Goal: Information Seeking & Learning: Learn about a topic

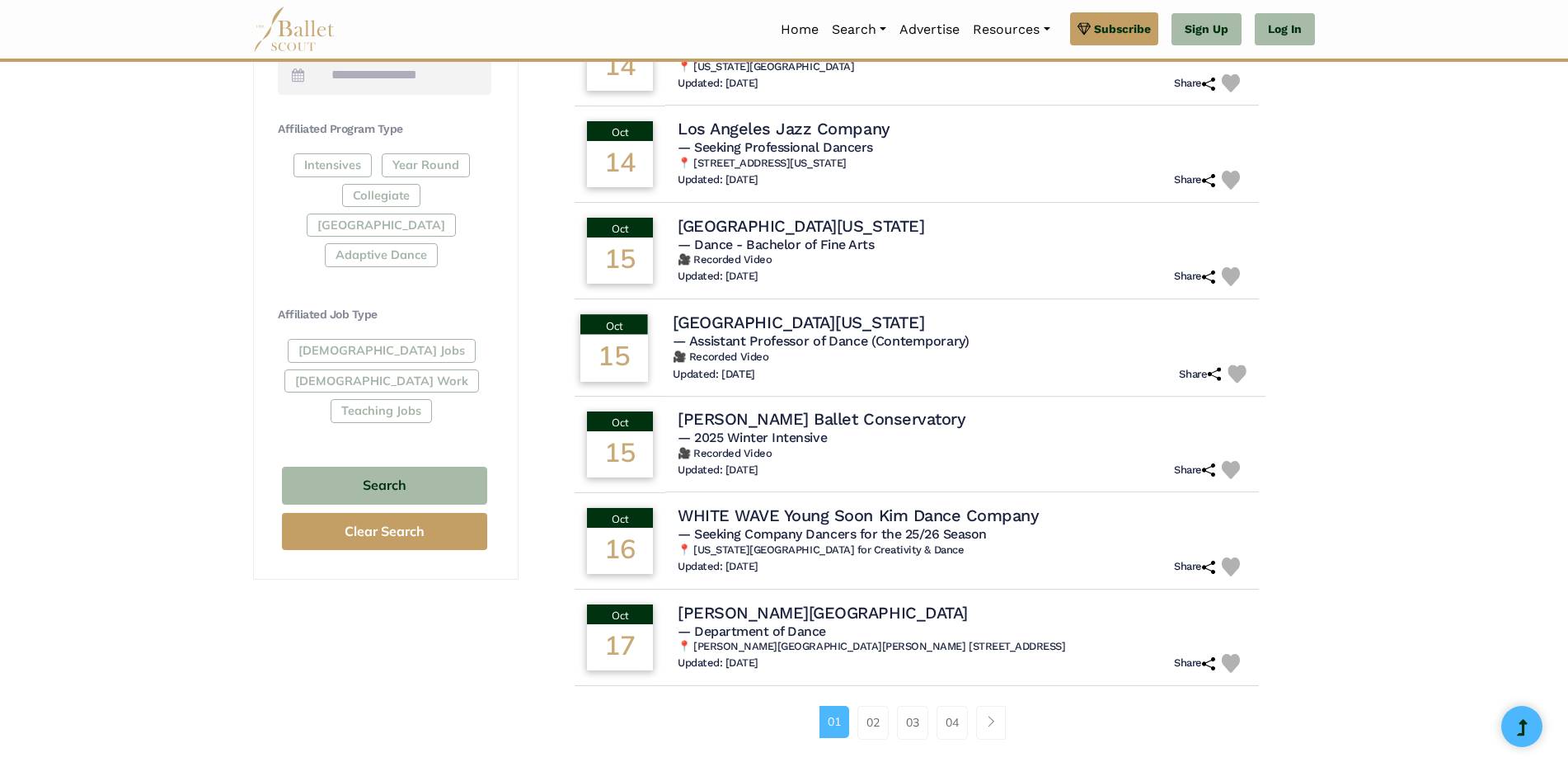
scroll to position [825, 0]
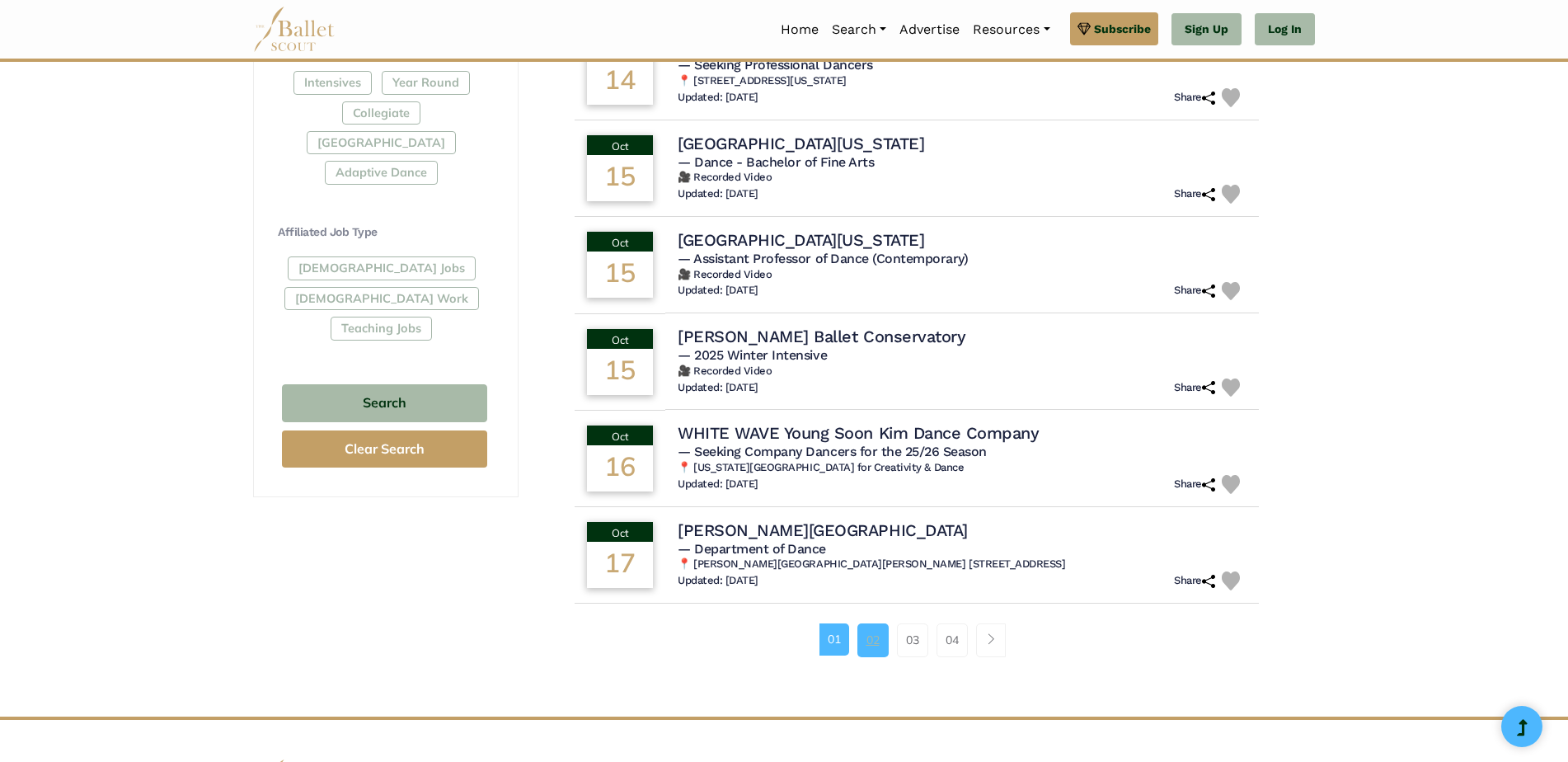
click at [874, 652] on link "02" at bounding box center [872, 639] width 31 height 33
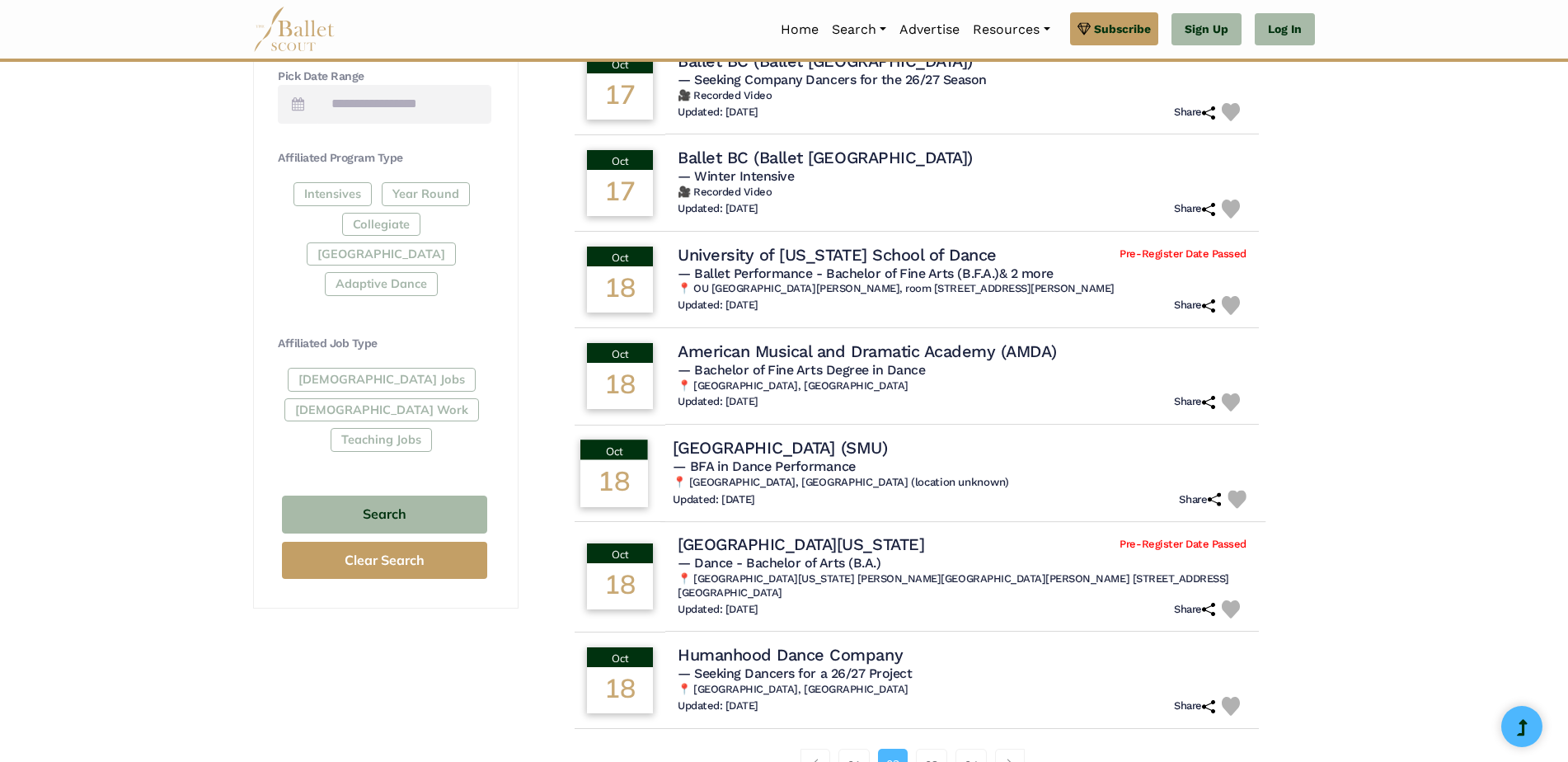
scroll to position [742, 0]
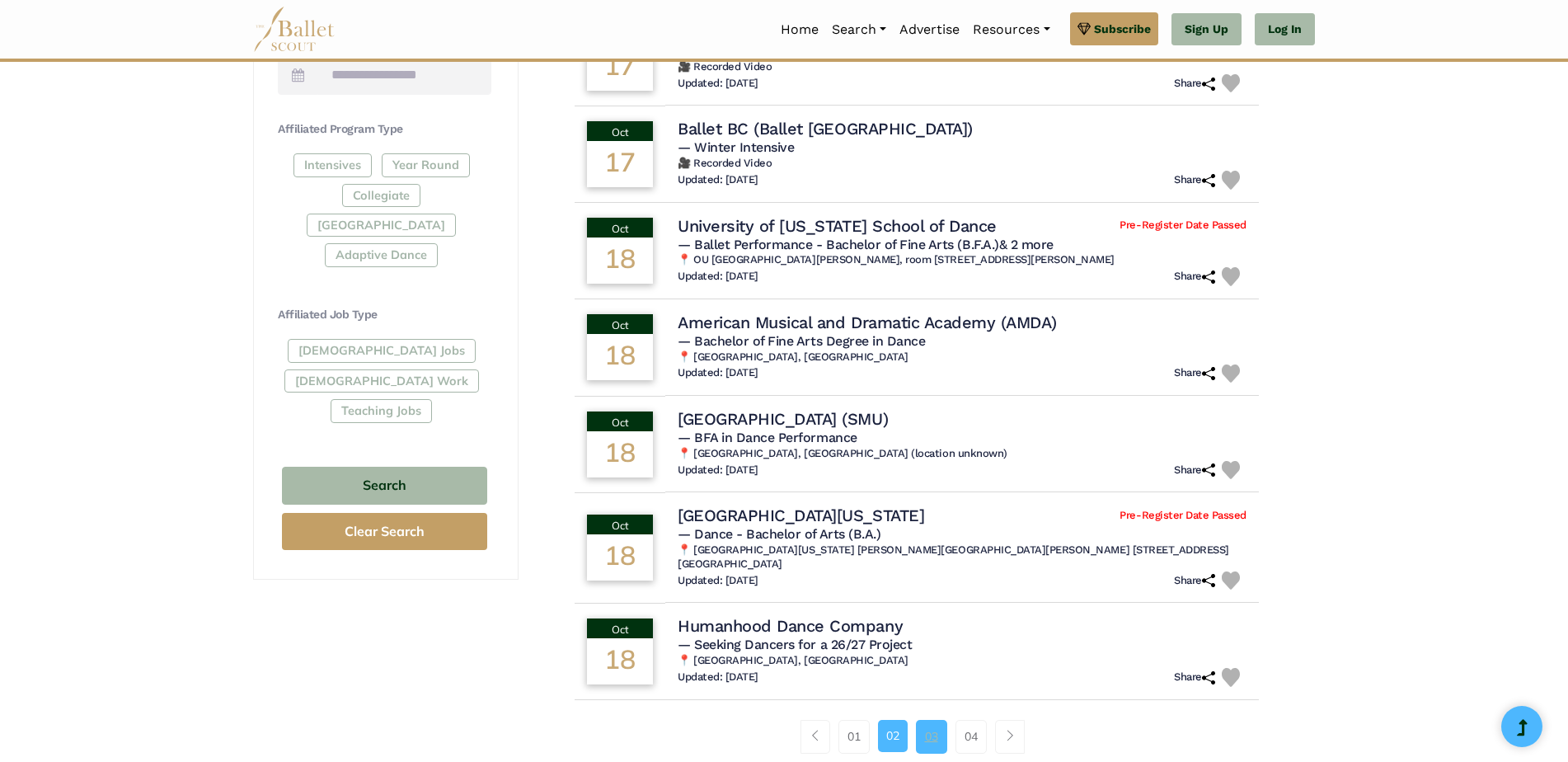
click at [934, 721] on link "03" at bounding box center [931, 736] width 31 height 33
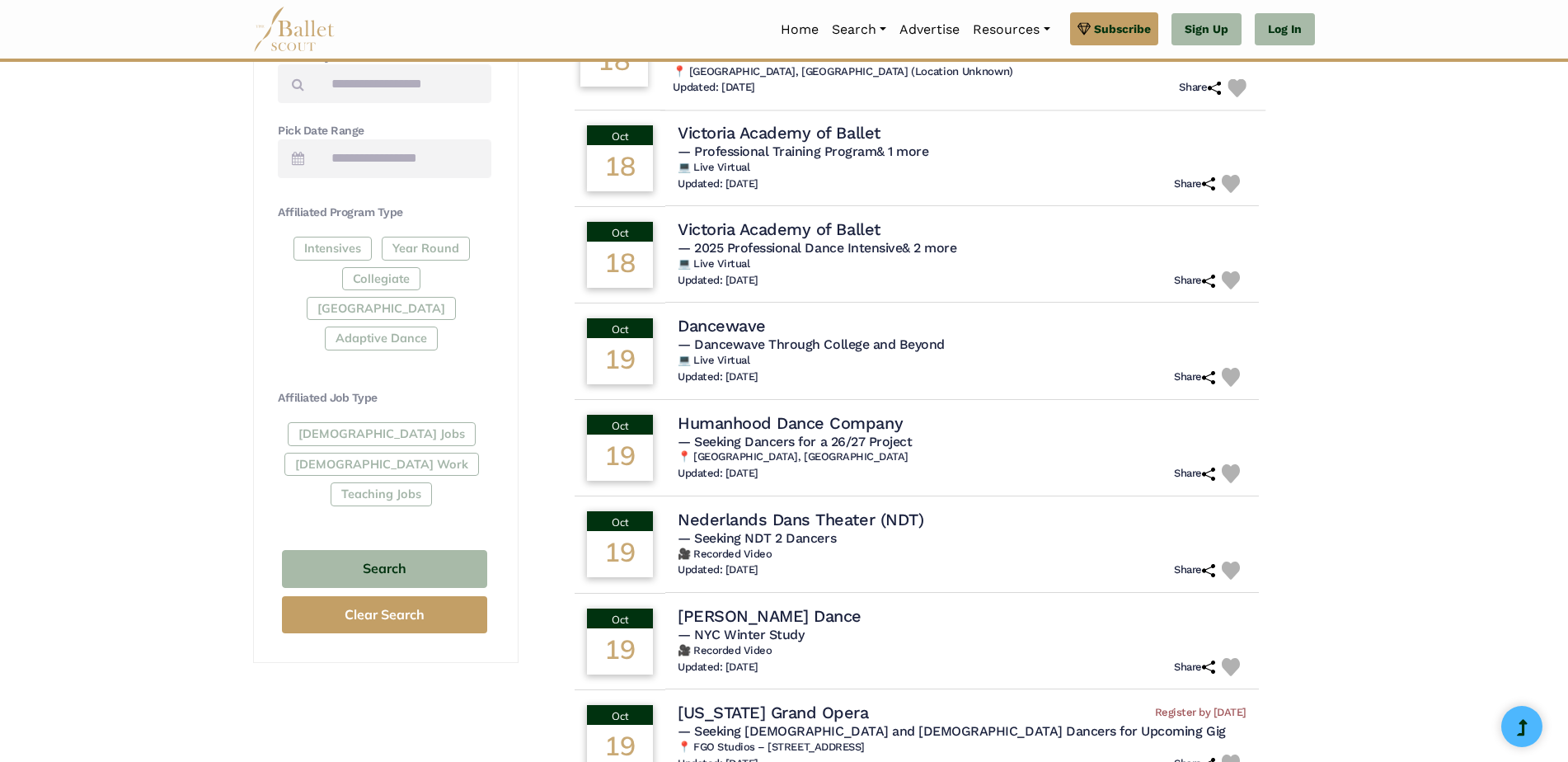
scroll to position [660, 0]
click at [818, 507] on h4 "Nederlands Dans Theater (NDT)" at bounding box center [798, 517] width 251 height 22
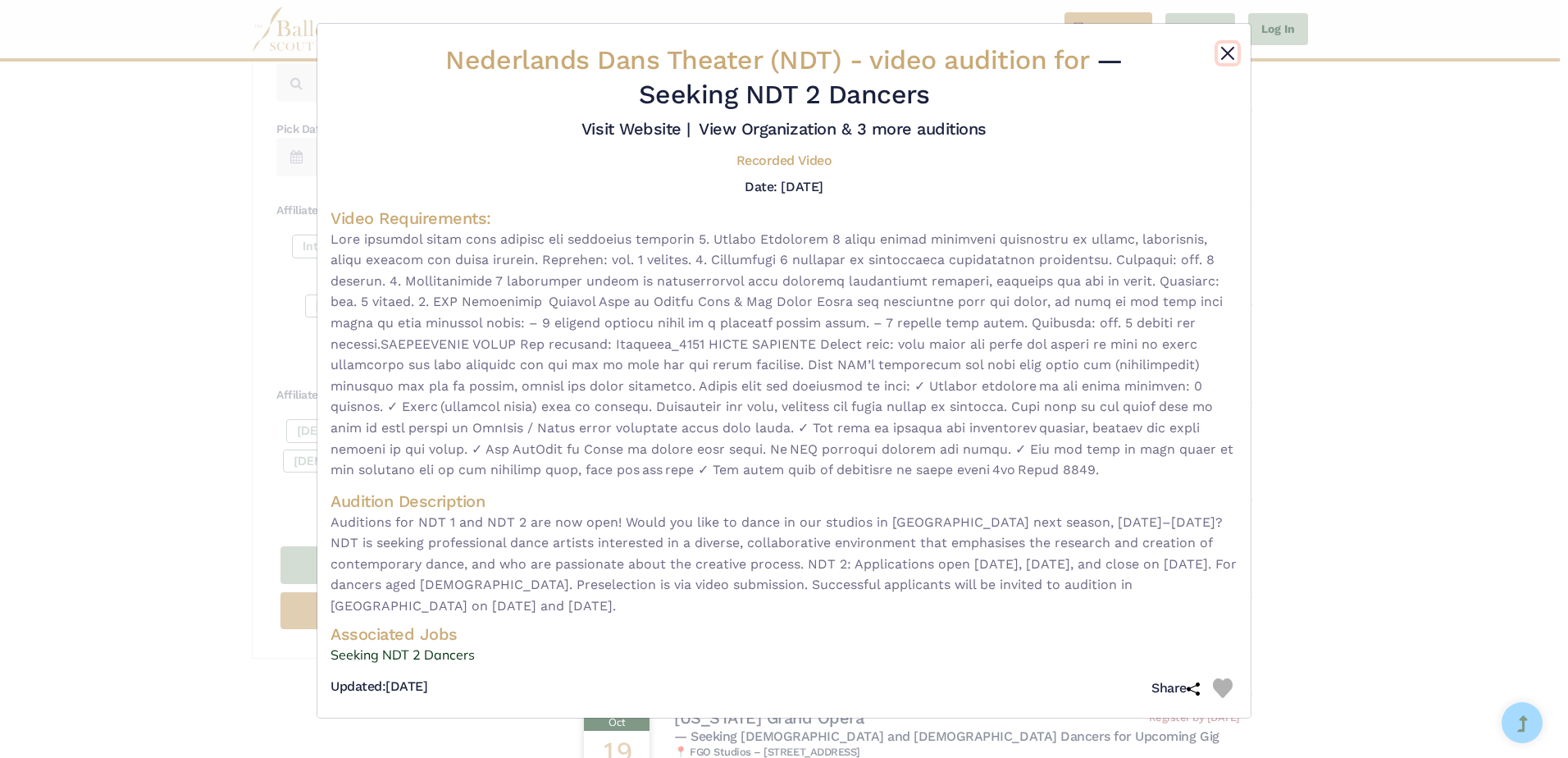
click at [1228, 55] on button "Close" at bounding box center [1227, 53] width 19 height 19
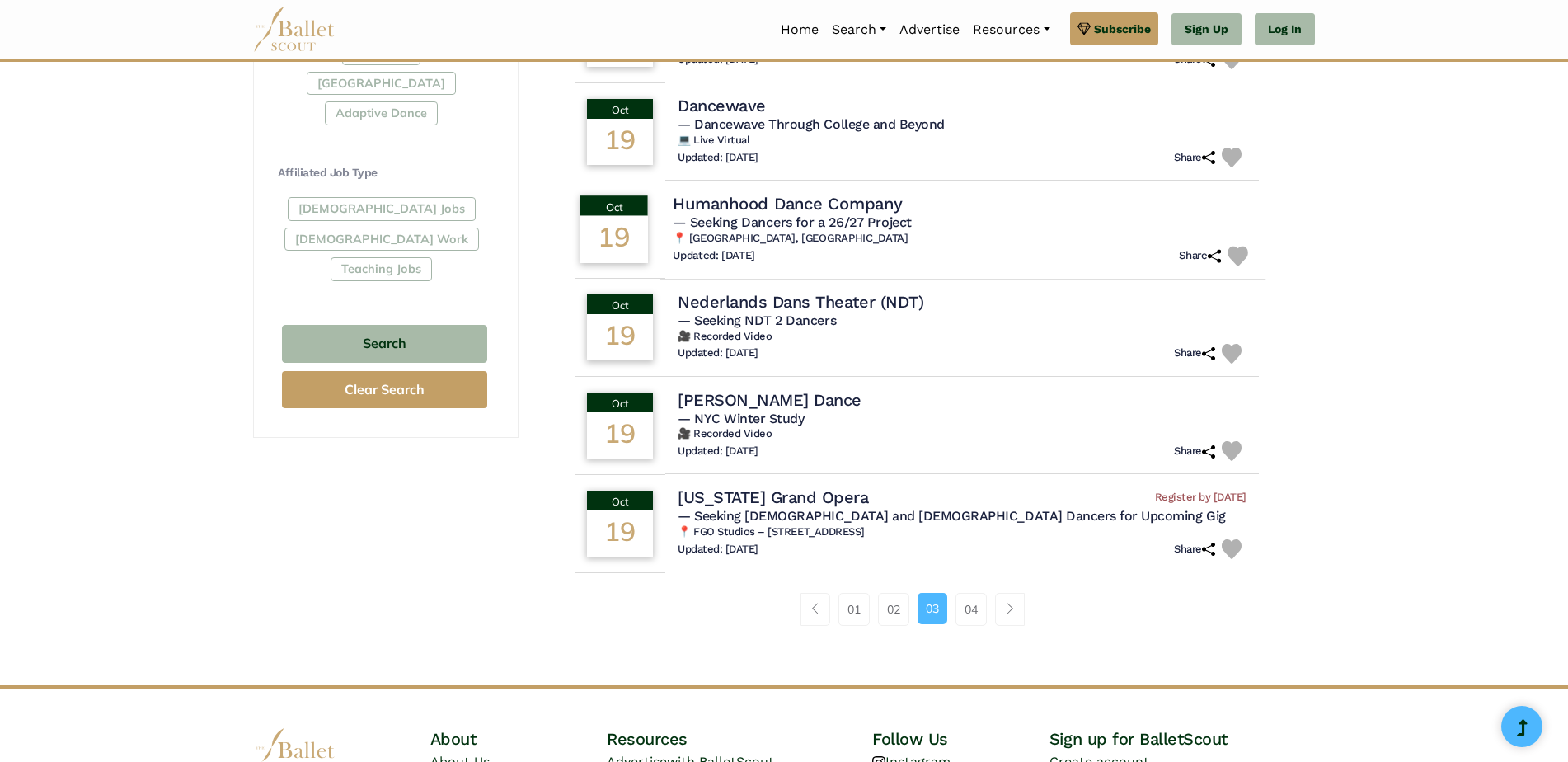
scroll to position [907, 0]
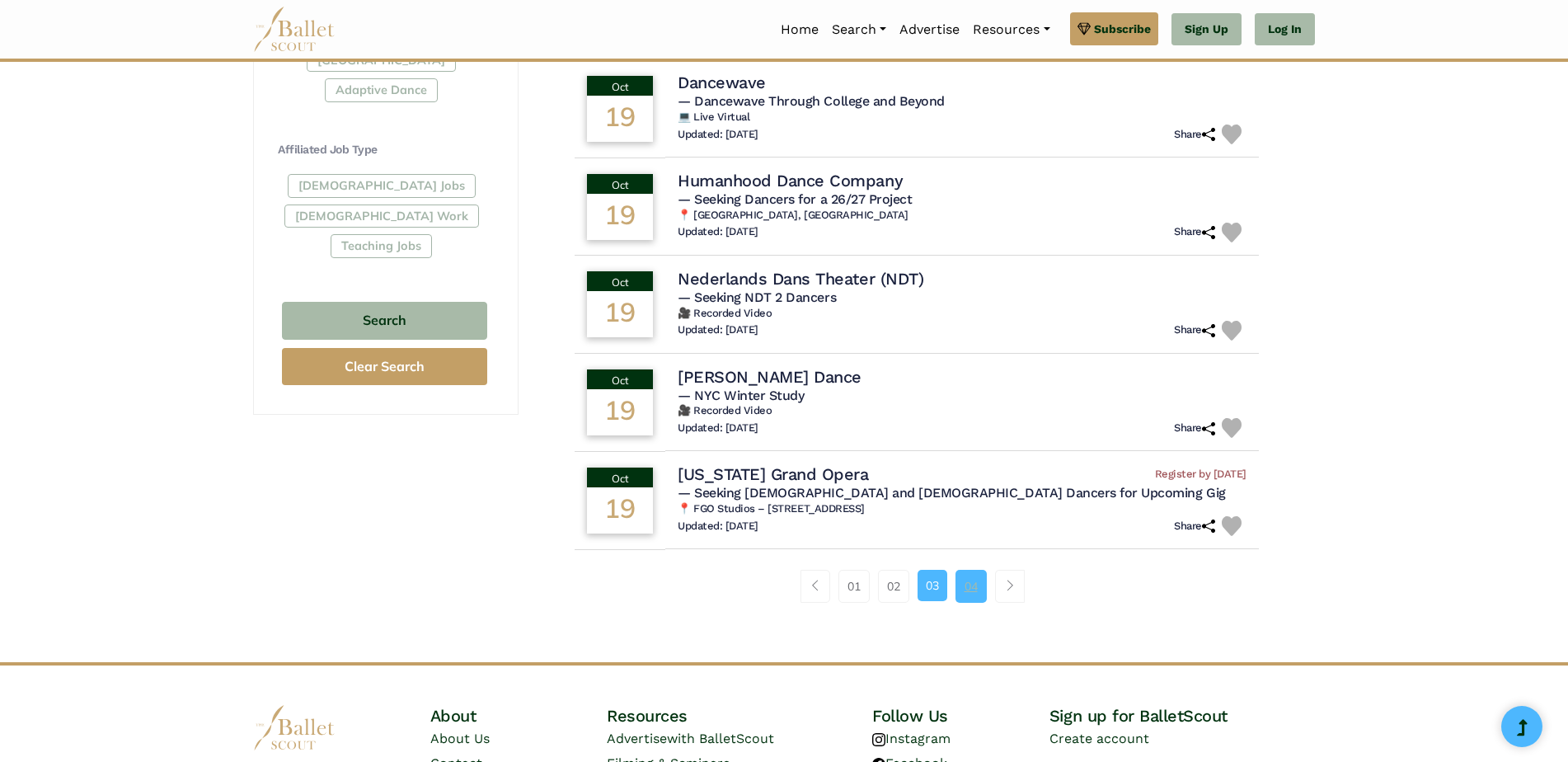
click at [974, 570] on link "04" at bounding box center [970, 585] width 31 height 33
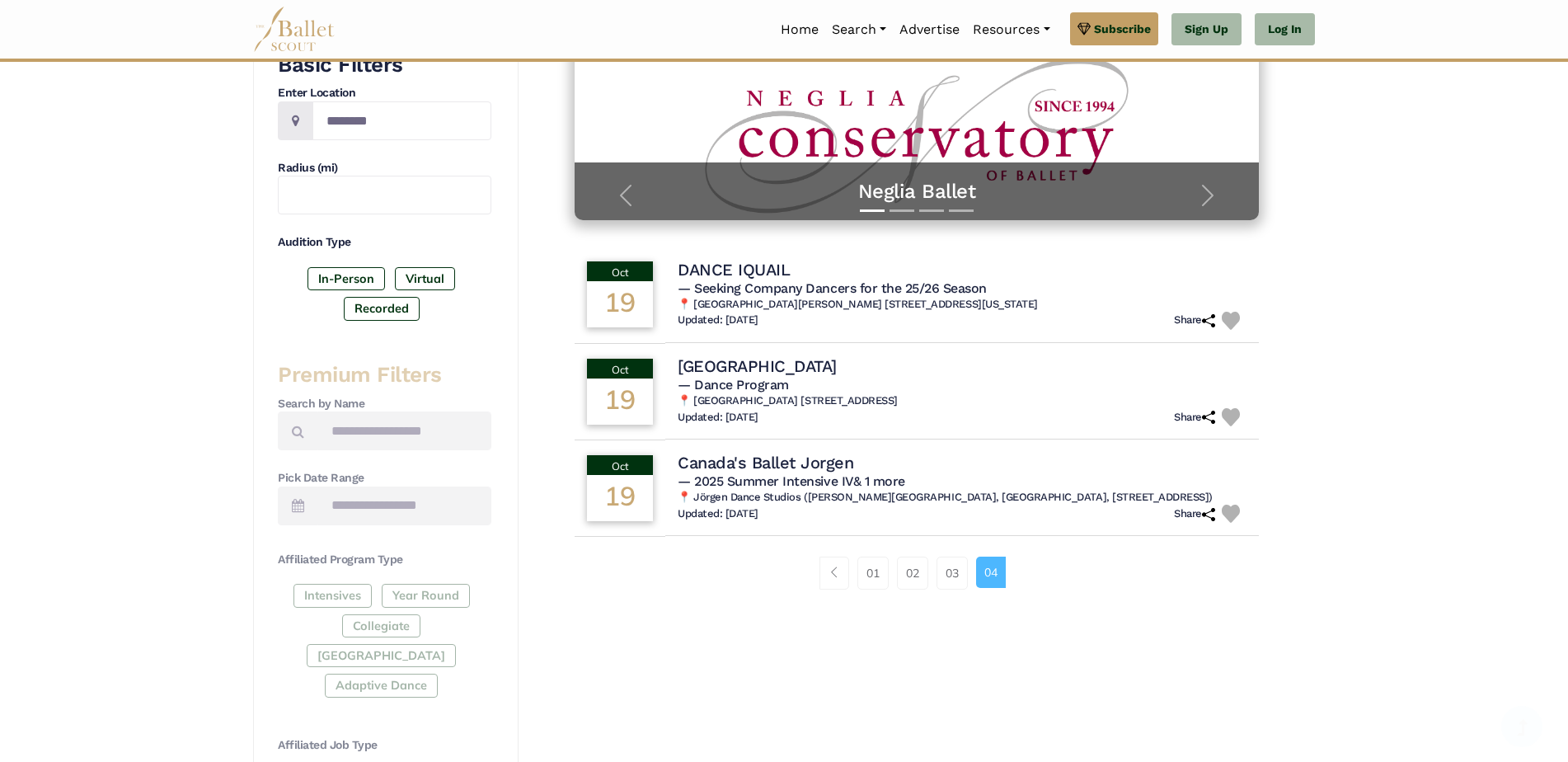
scroll to position [329, 0]
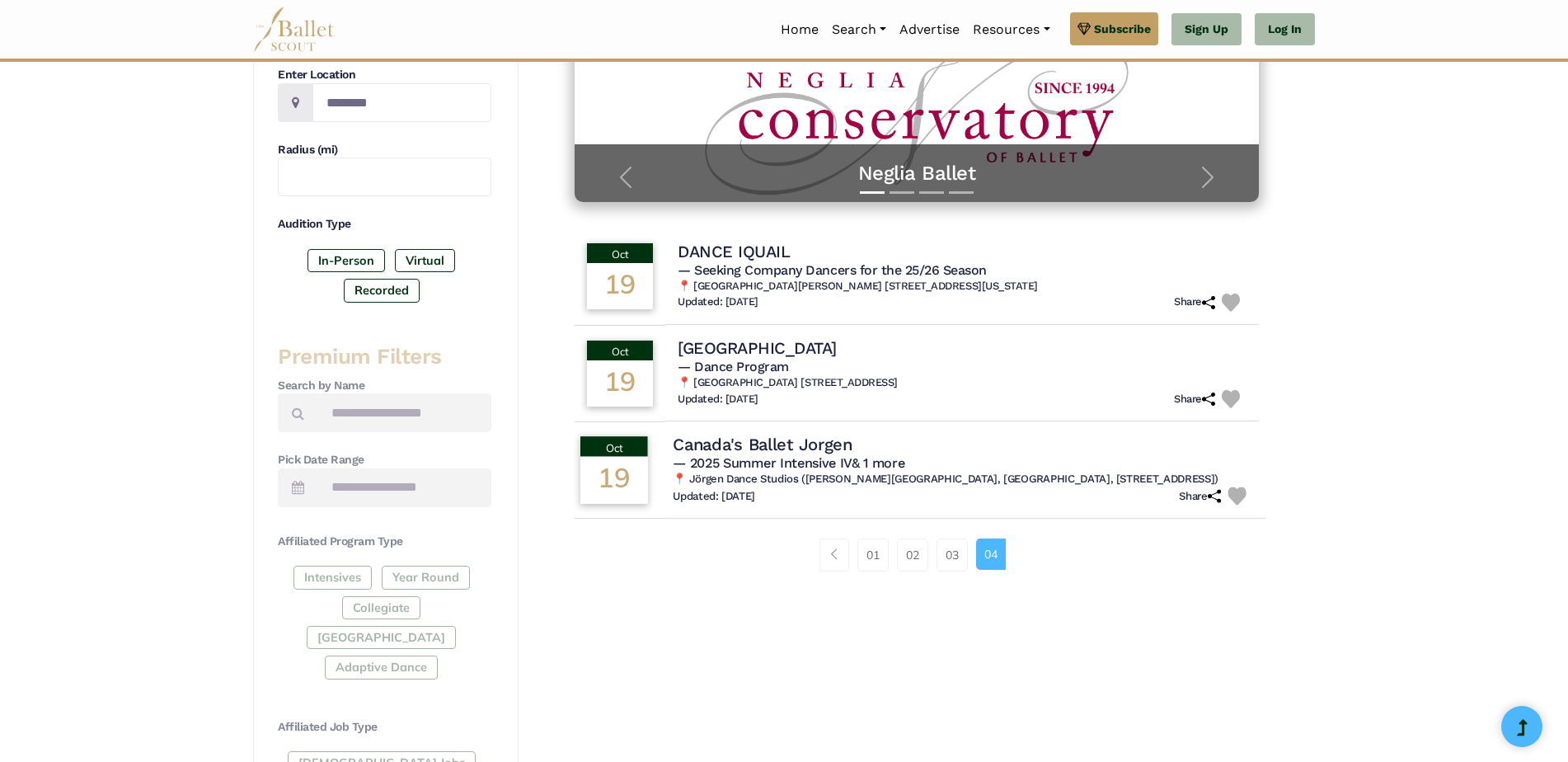
click at [840, 456] on span "— 2025 Summer Intensive IV & 1 more" at bounding box center [788, 463] width 231 height 16
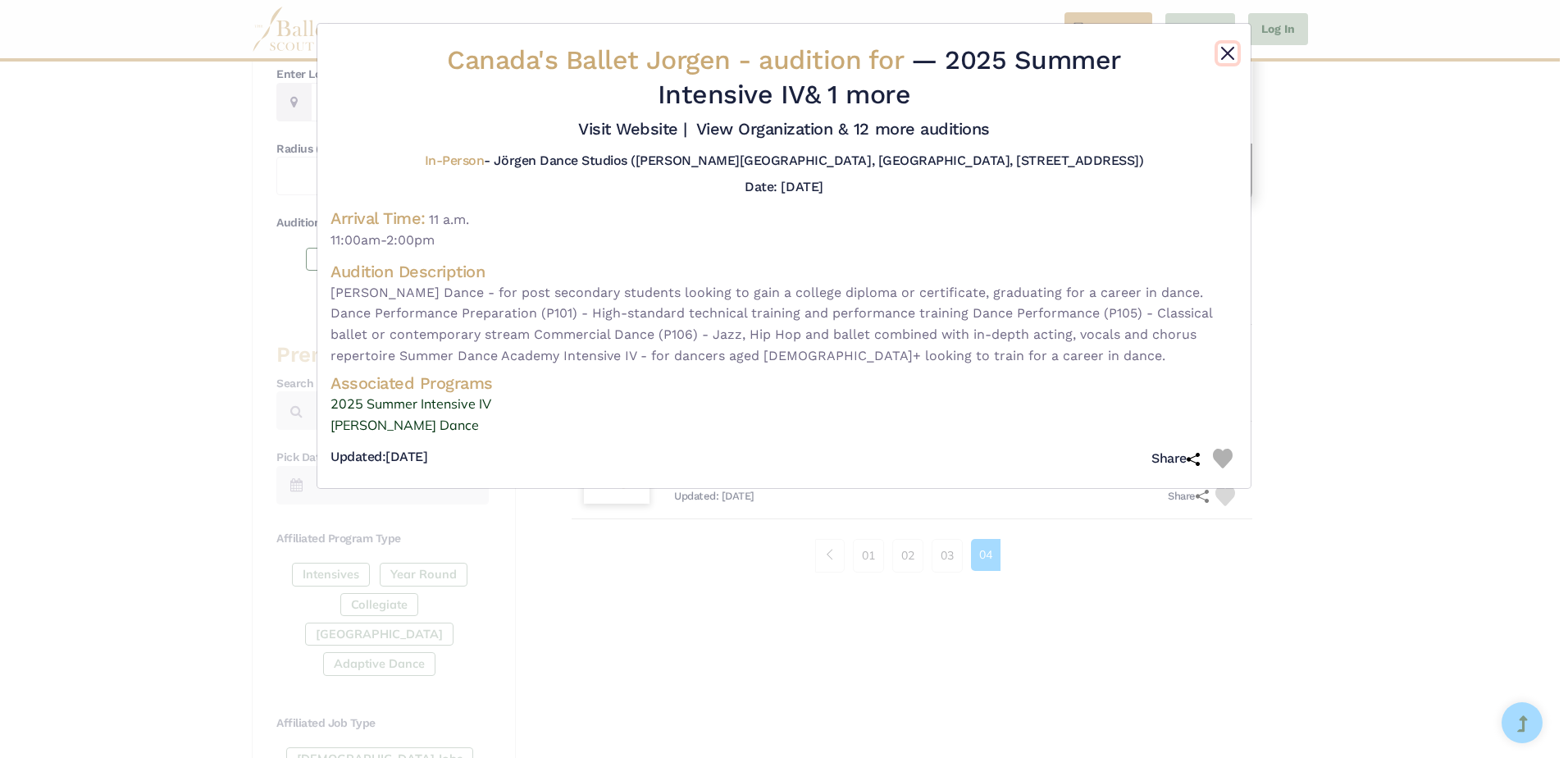
click at [1225, 54] on button "Close" at bounding box center [1227, 53] width 19 height 19
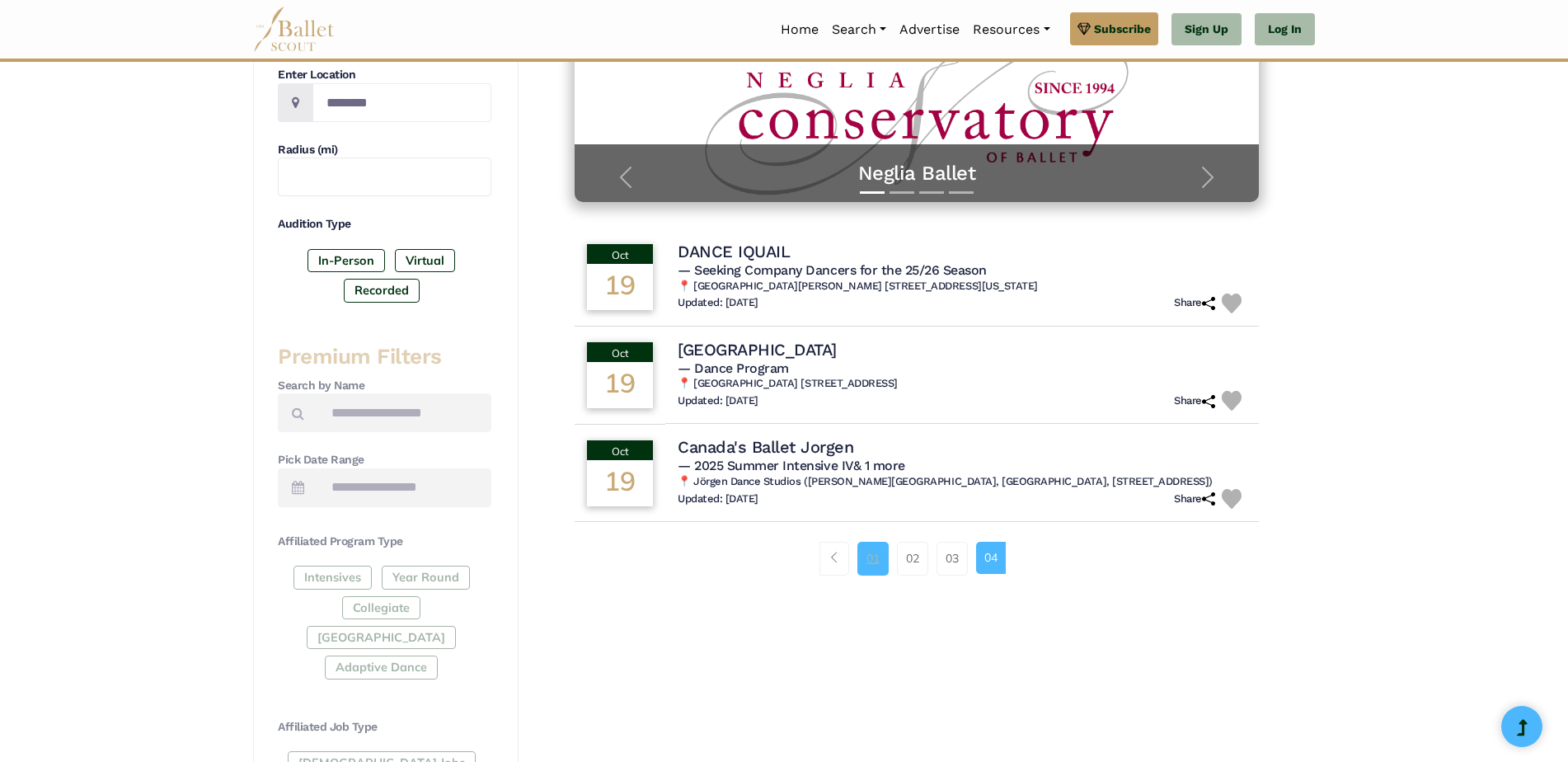
click at [878, 567] on link "01" at bounding box center [872, 557] width 31 height 33
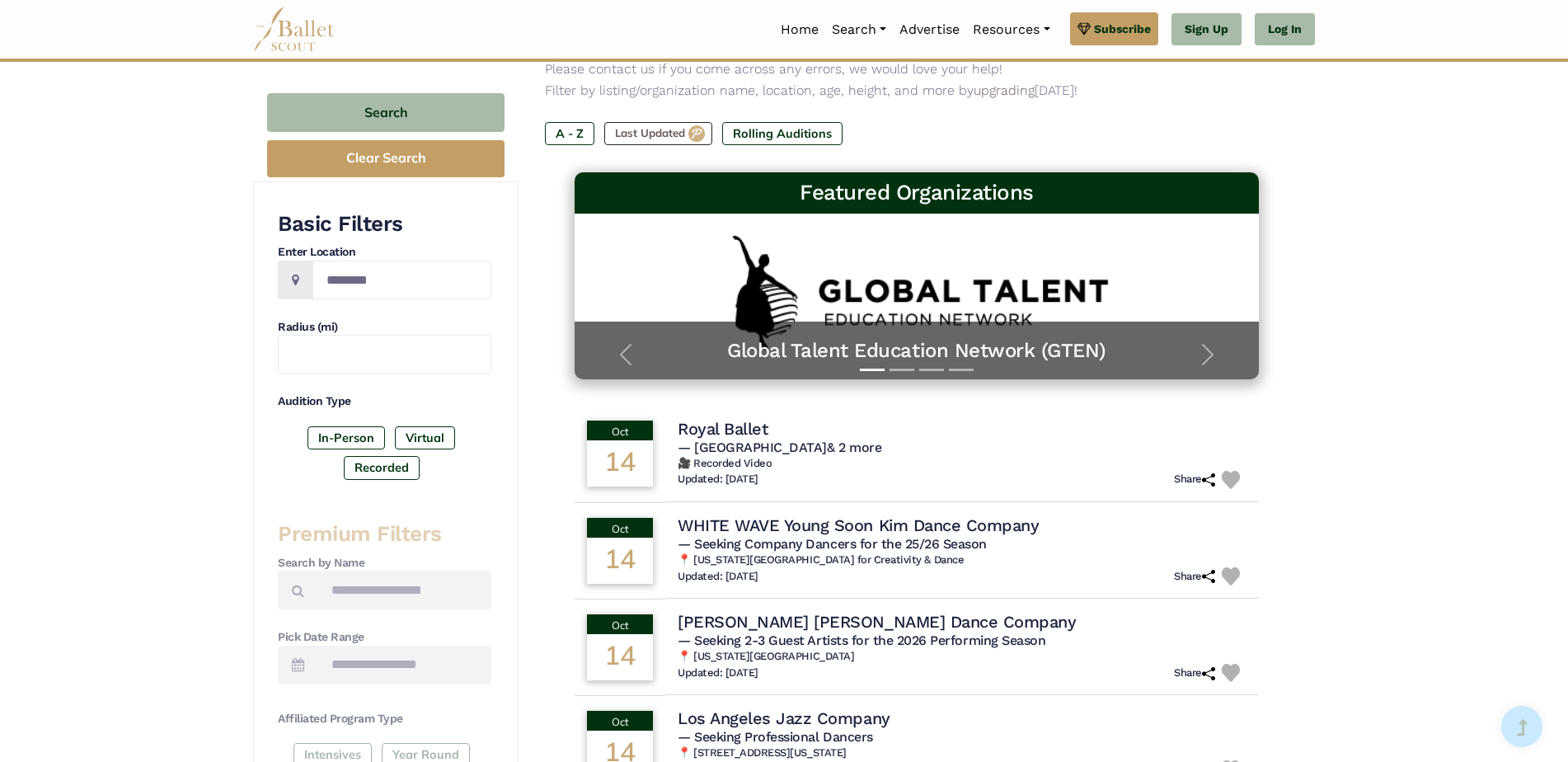
scroll to position [165, 0]
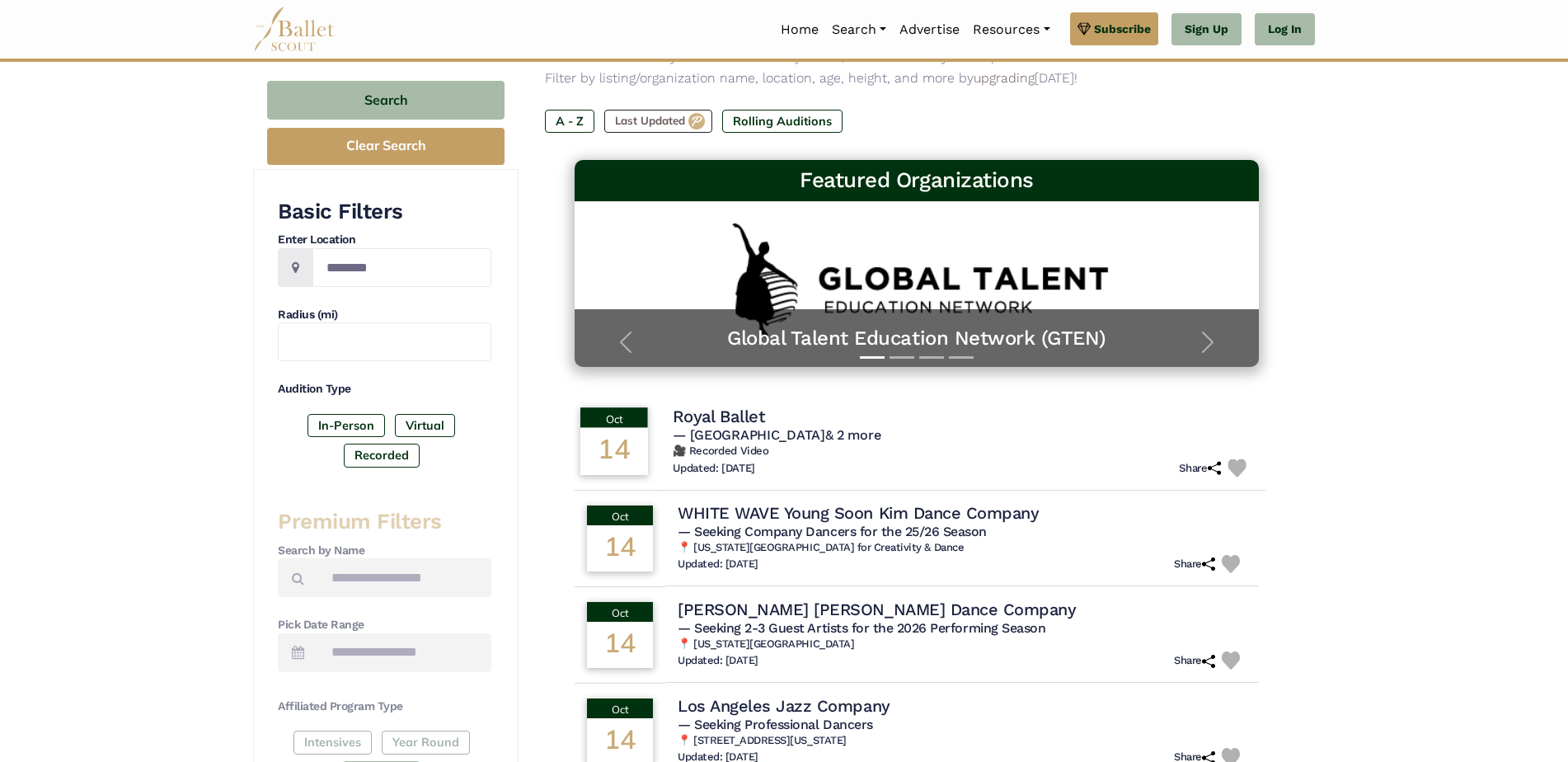
click at [751, 437] on span "— White Lodge & 2 more" at bounding box center [776, 435] width 207 height 16
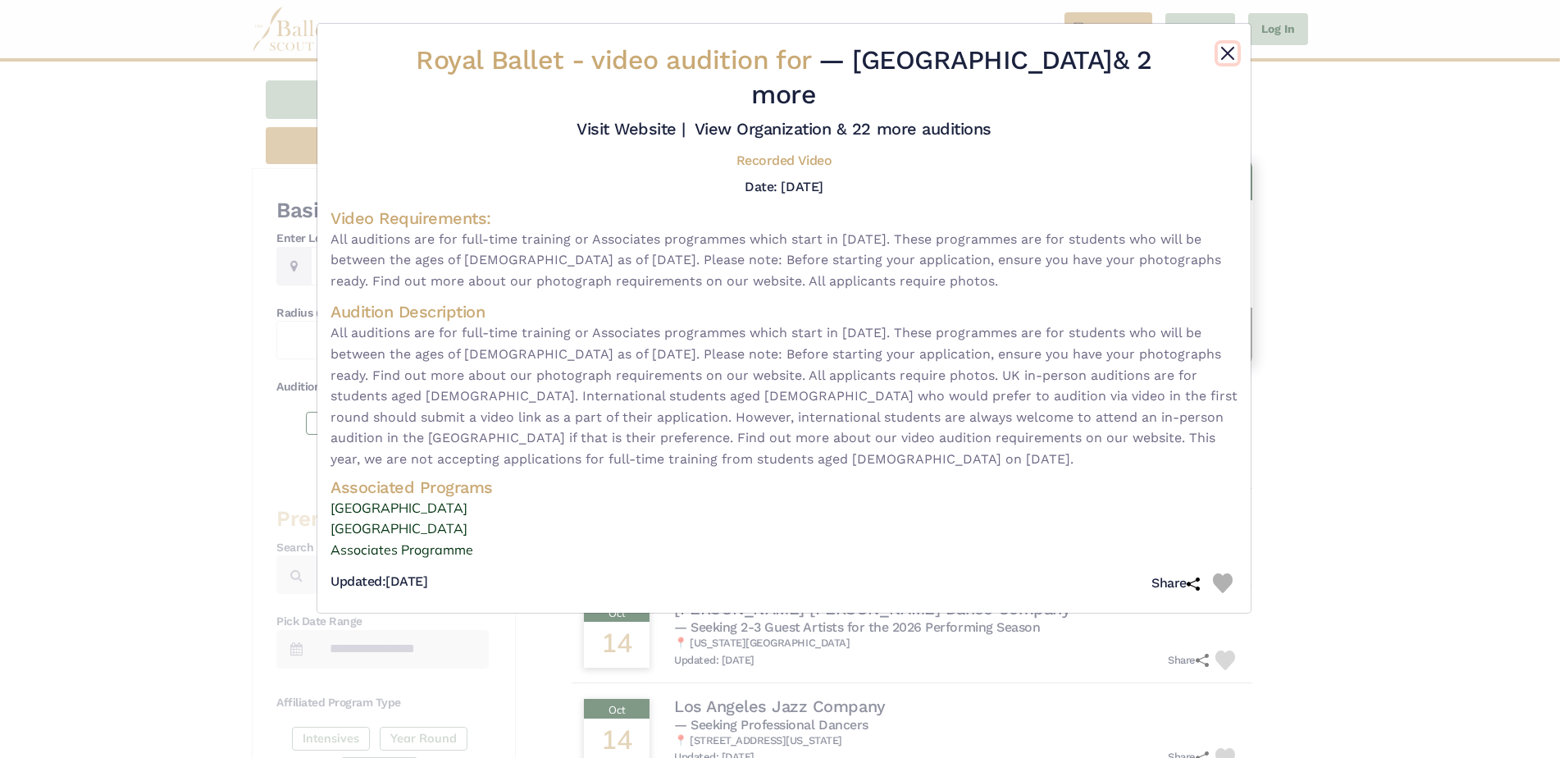
click at [1228, 55] on button "Close" at bounding box center [1227, 53] width 19 height 19
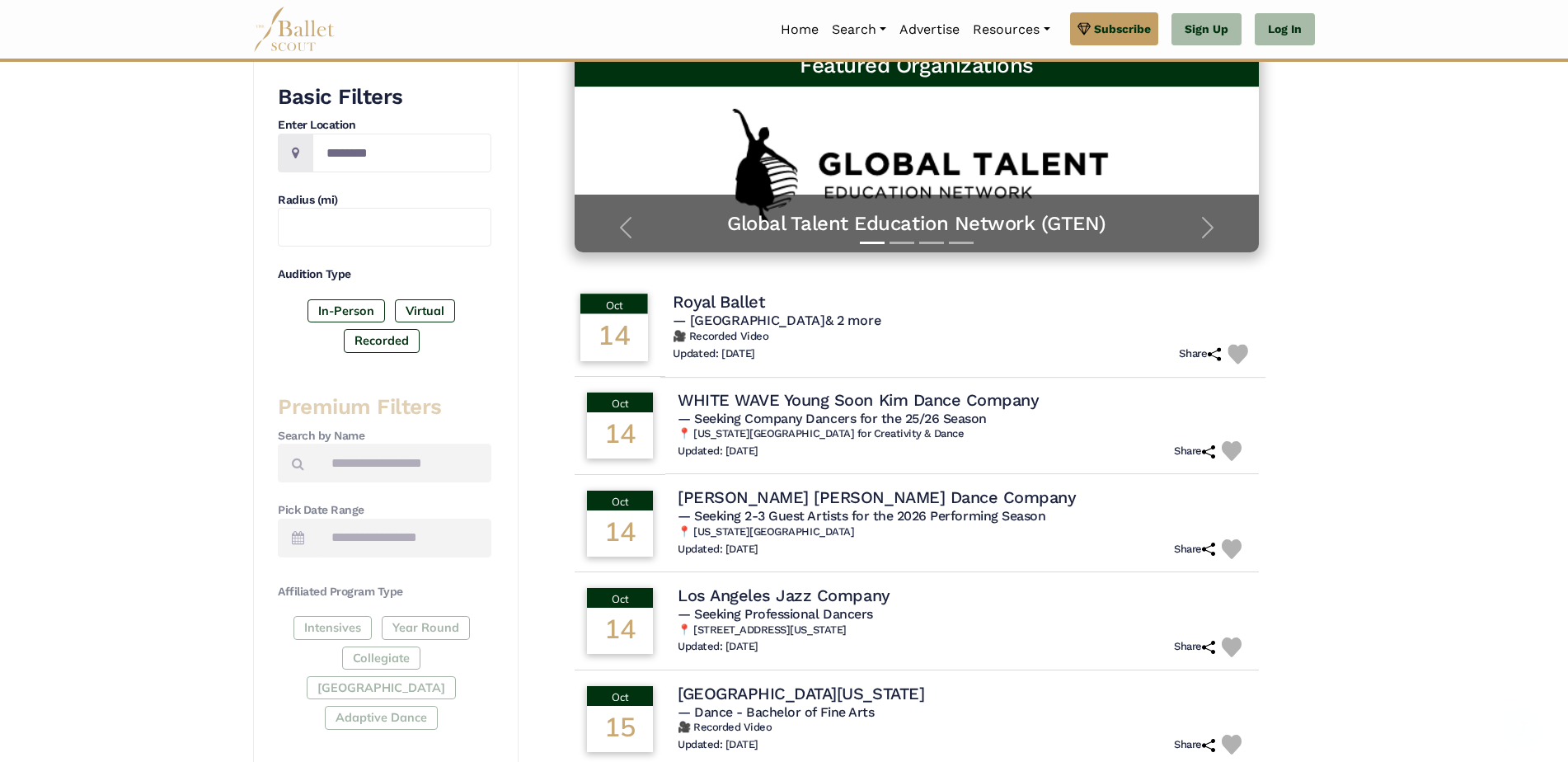
scroll to position [329, 0]
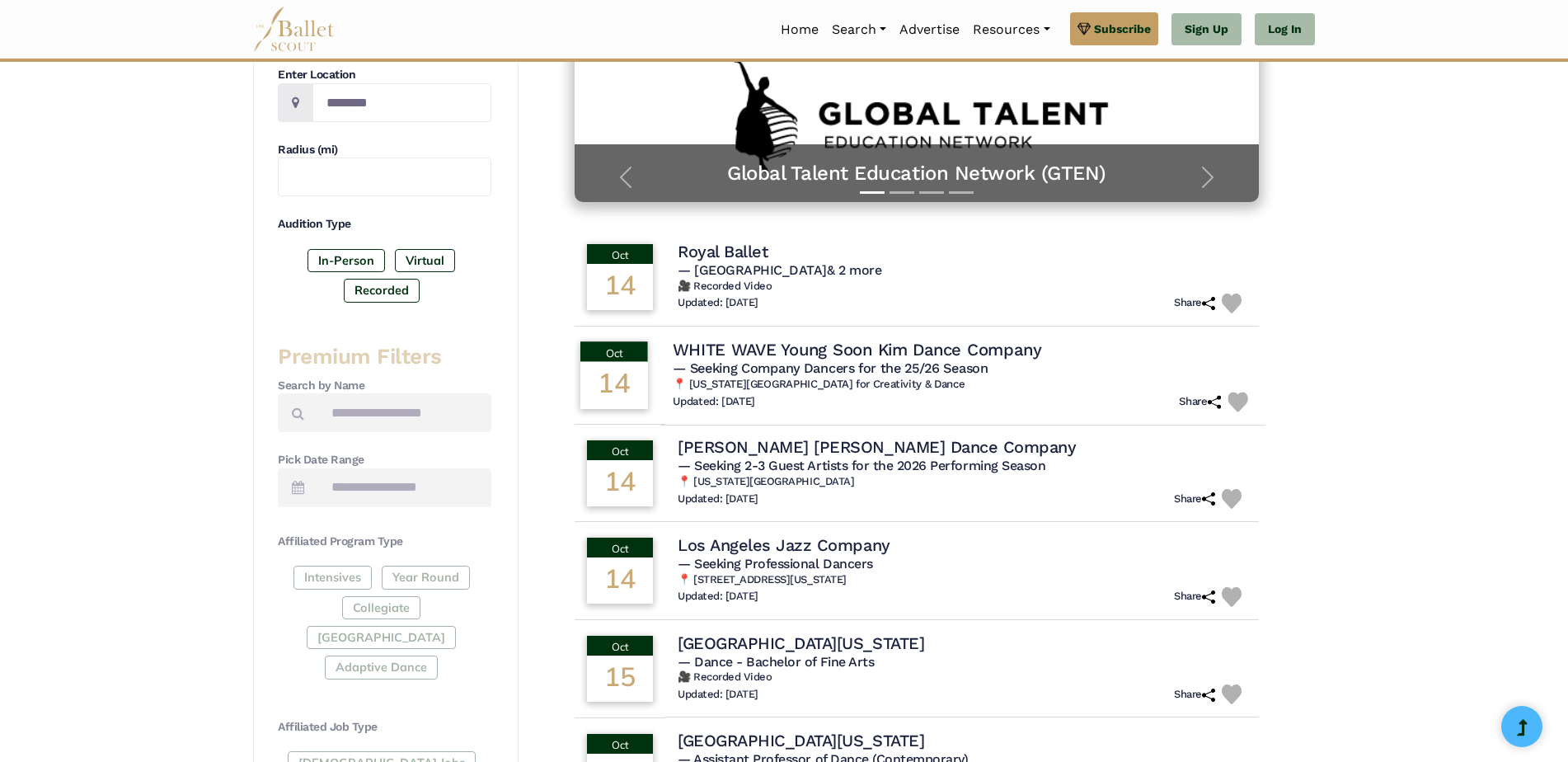
click at [803, 366] on span "— Seeking Company Dancers for the 25/26 Season" at bounding box center [830, 367] width 315 height 16
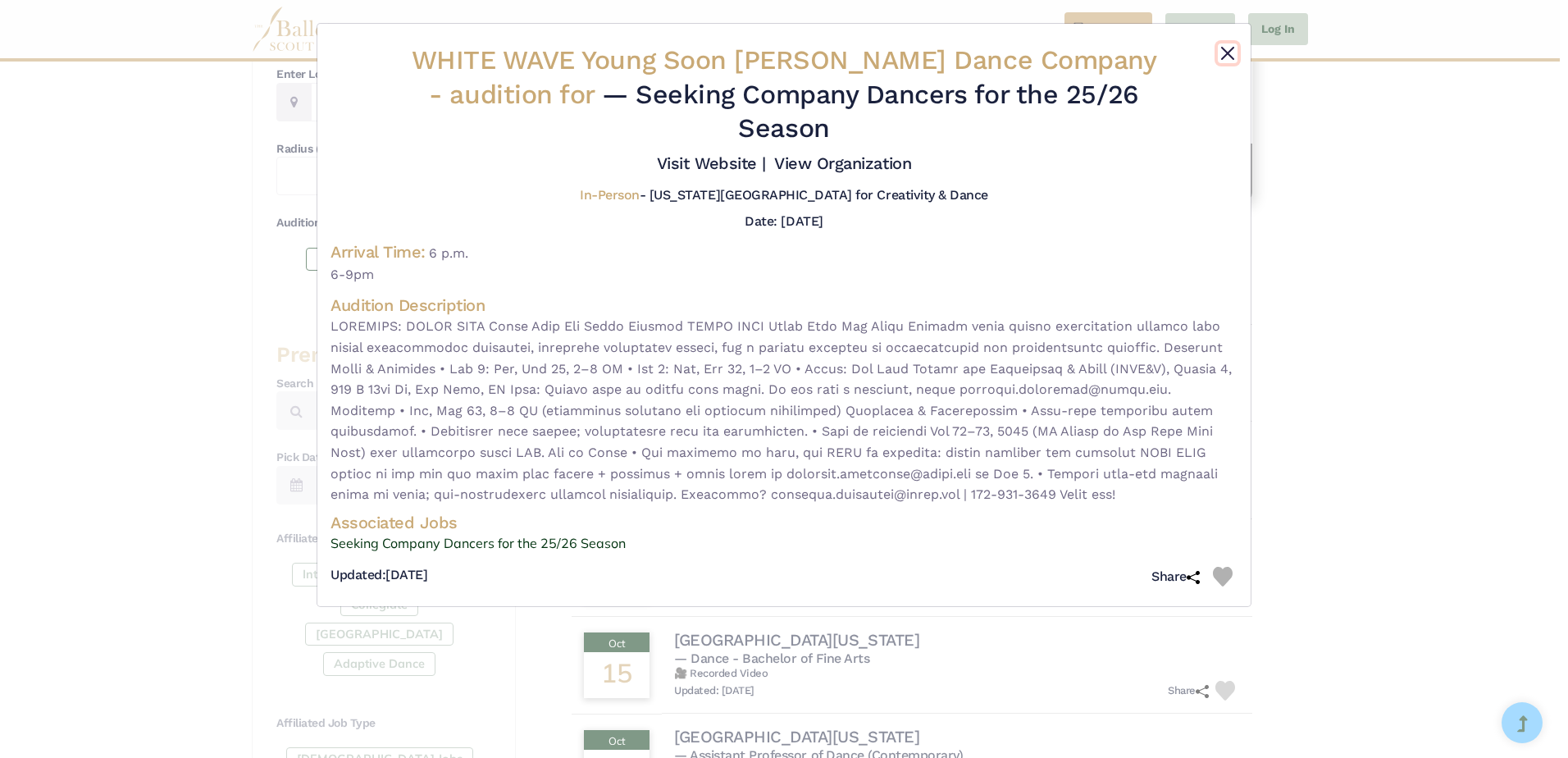
click at [1225, 56] on button "Close" at bounding box center [1227, 53] width 19 height 19
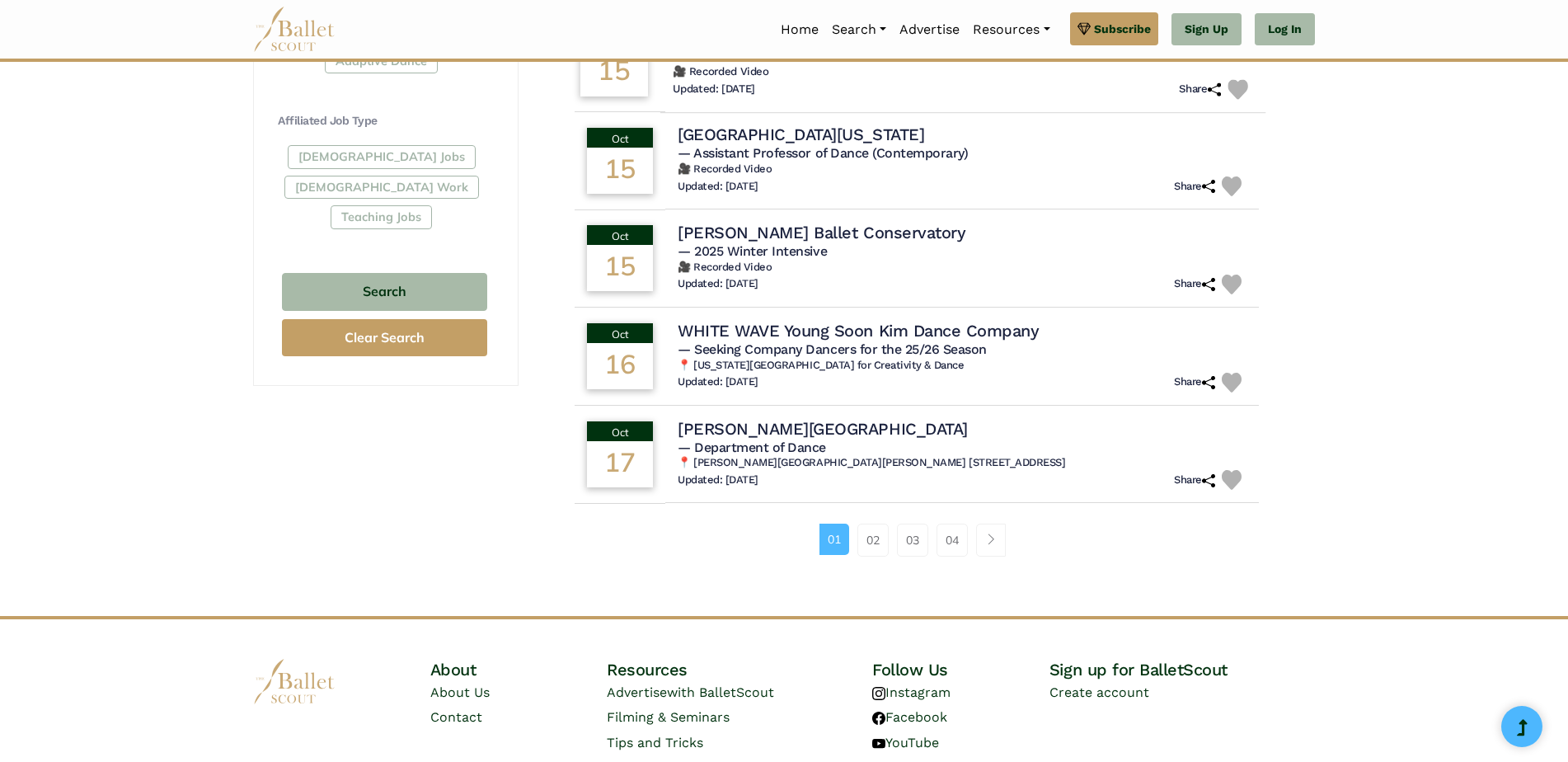
scroll to position [989, 0]
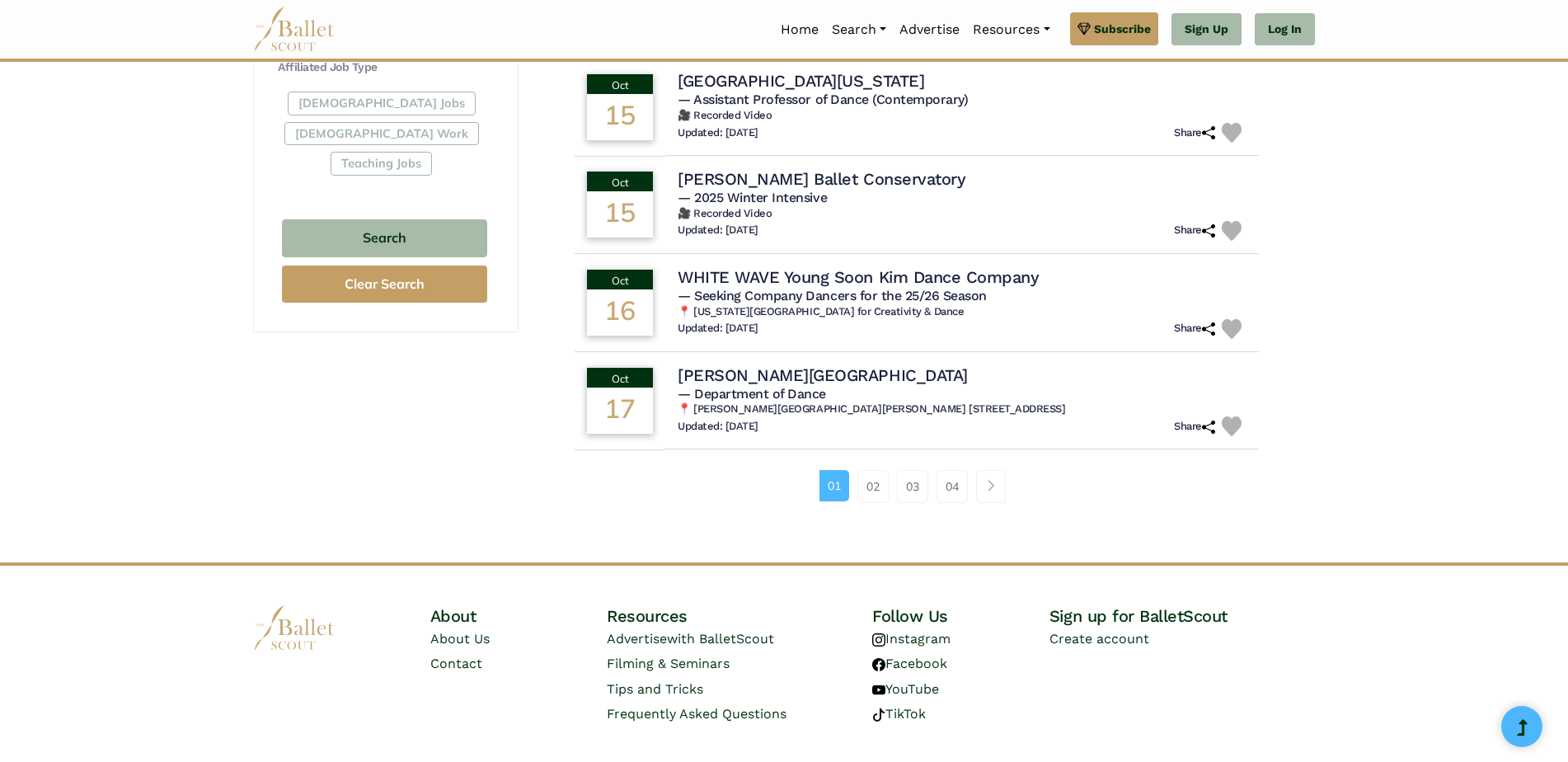
click at [875, 503] on div "01 02 03 04" at bounding box center [916, 493] width 743 height 86
click at [875, 490] on link "02" at bounding box center [872, 486] width 31 height 33
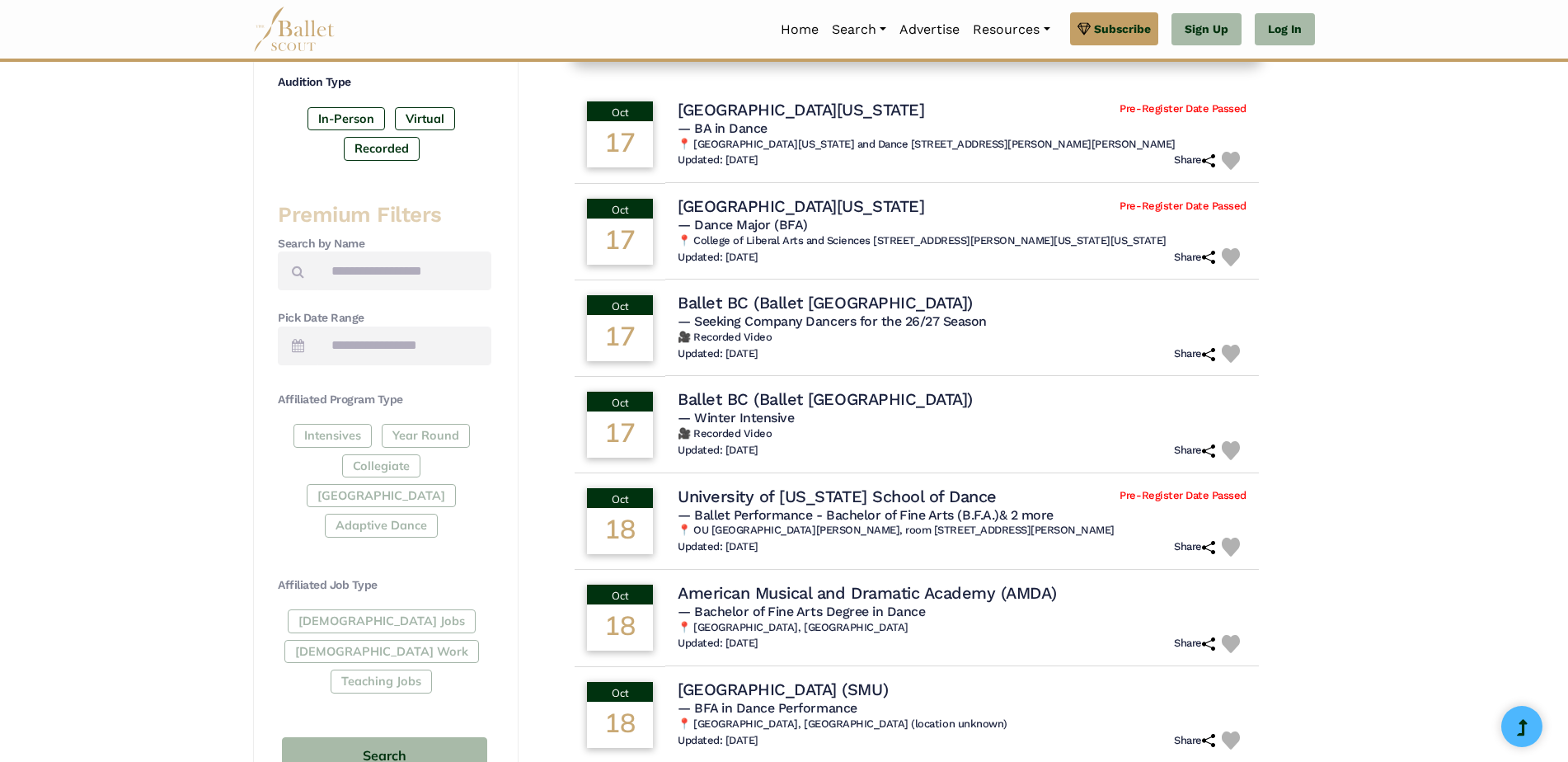
scroll to position [577, 0]
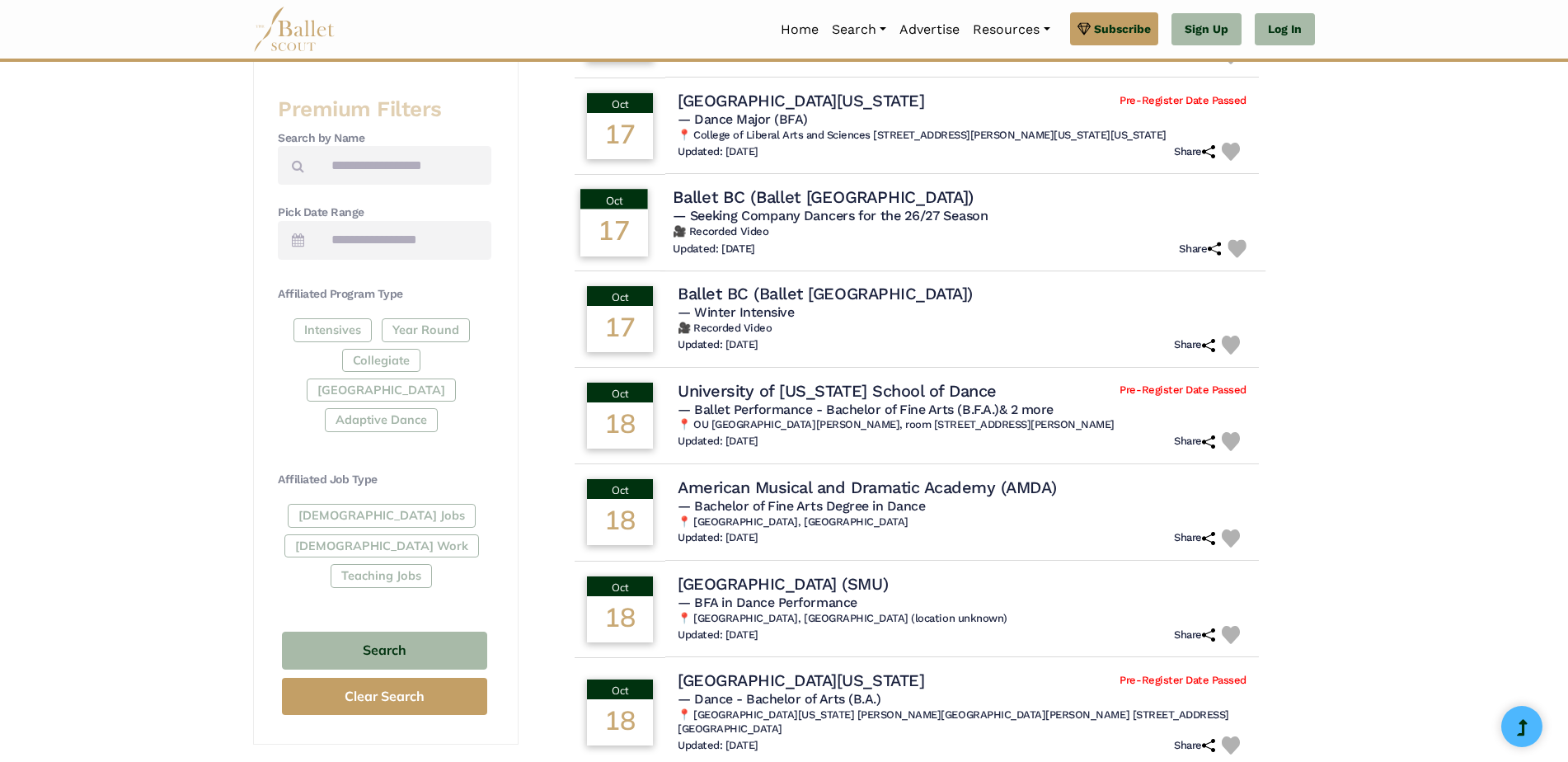
click at [866, 194] on h4 "Ballet BC (Ballet British Columbia)" at bounding box center [823, 196] width 301 height 22
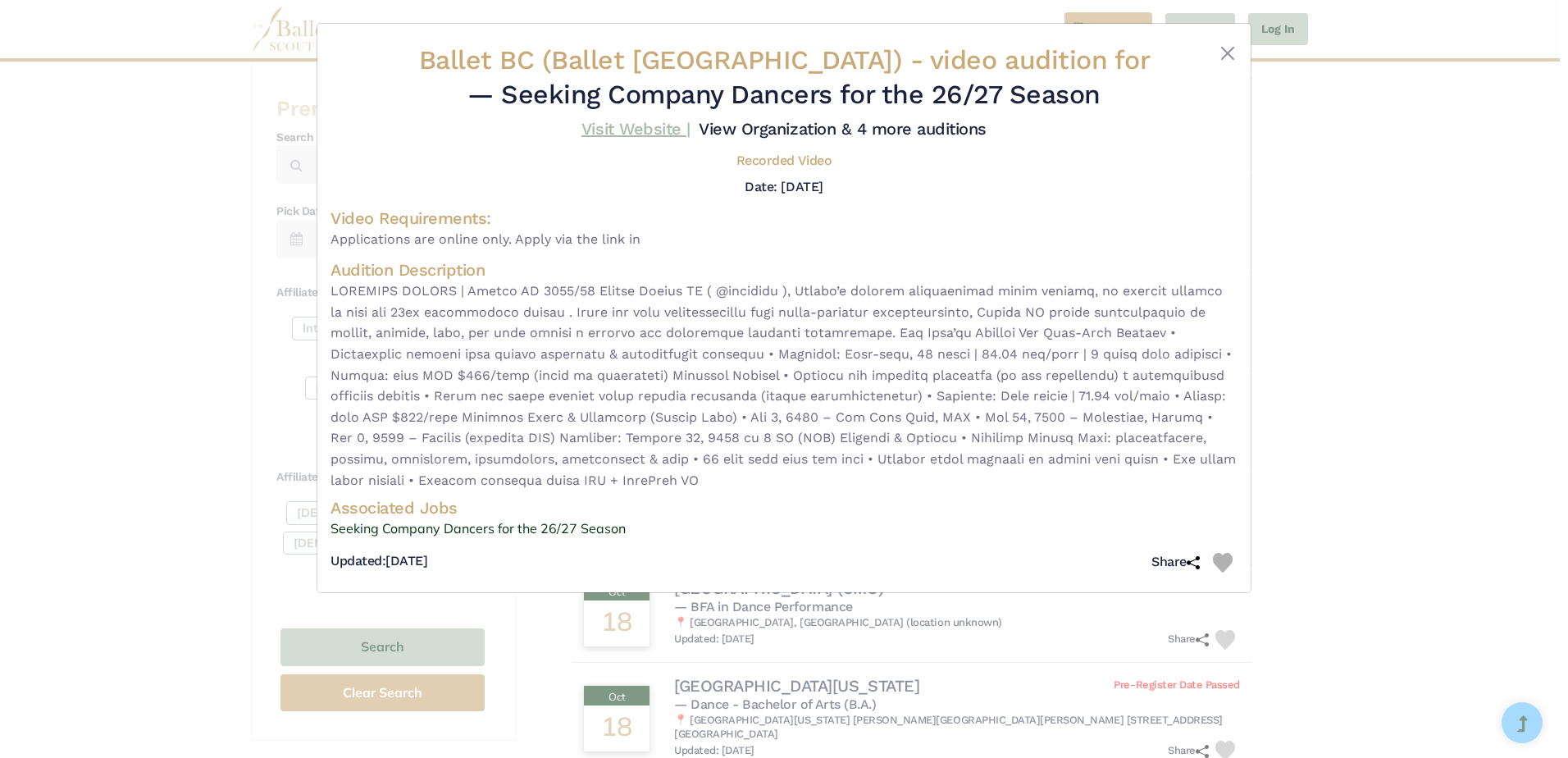
click at [651, 129] on link "Visit Website |" at bounding box center [636, 128] width 109 height 19
click at [1220, 55] on button "Close" at bounding box center [1227, 53] width 19 height 19
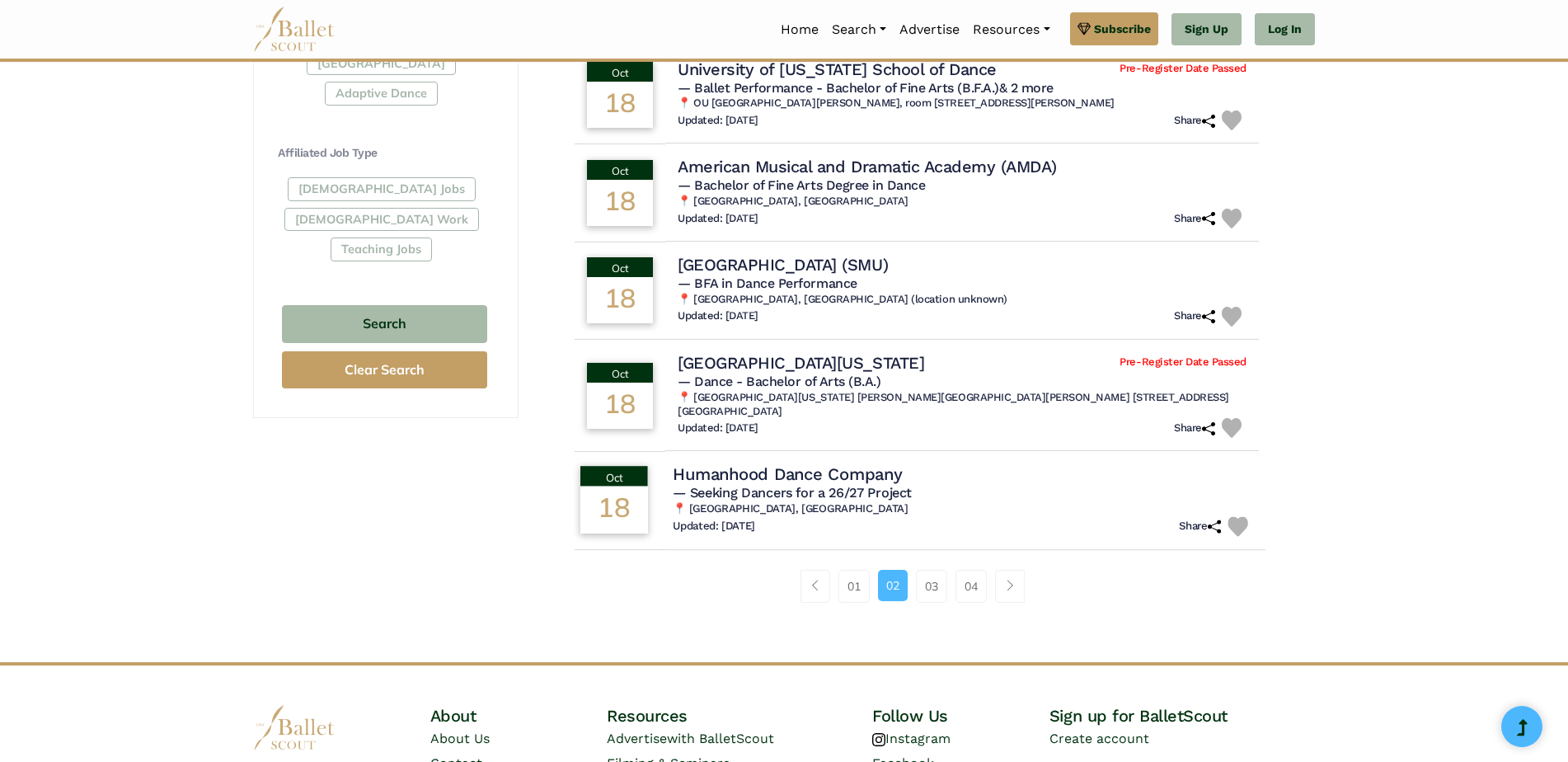
scroll to position [907, 0]
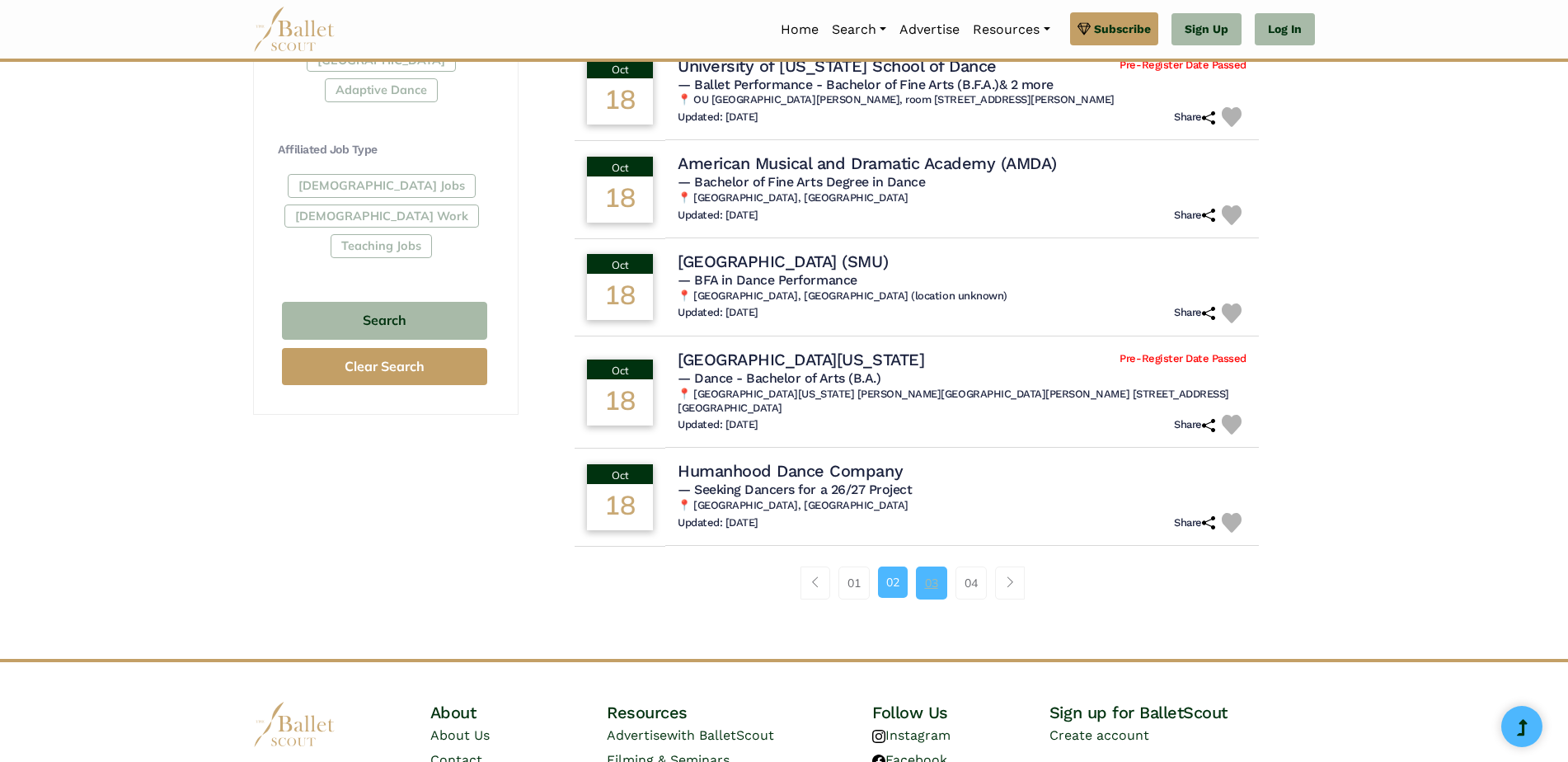
click at [943, 575] on link "03" at bounding box center [931, 582] width 31 height 33
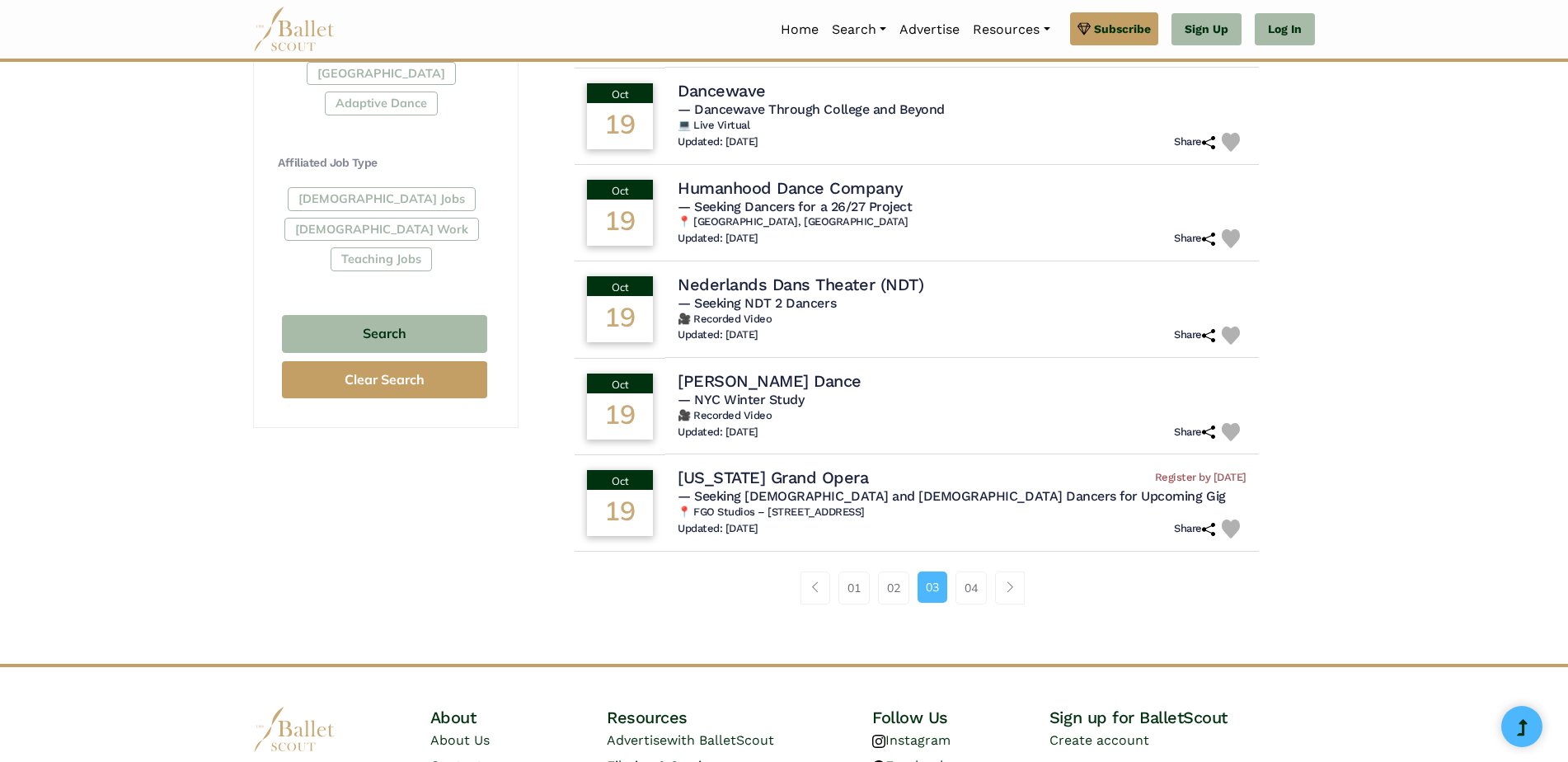
scroll to position [907, 0]
